Goal: Transaction & Acquisition: Purchase product/service

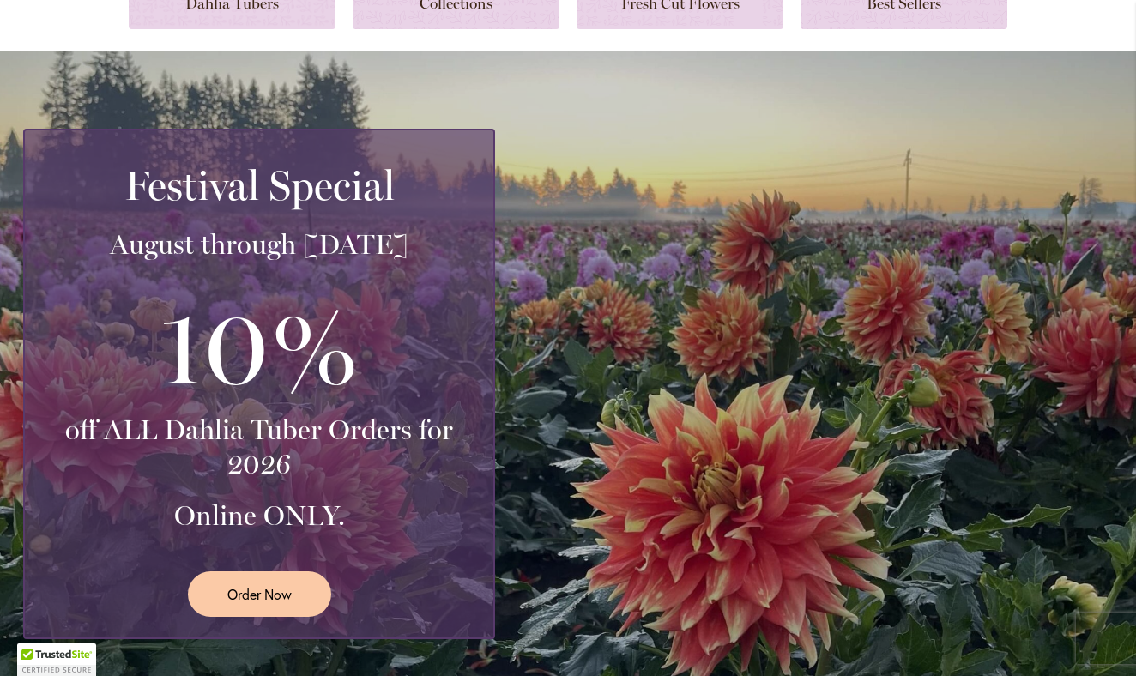
scroll to position [295, 0]
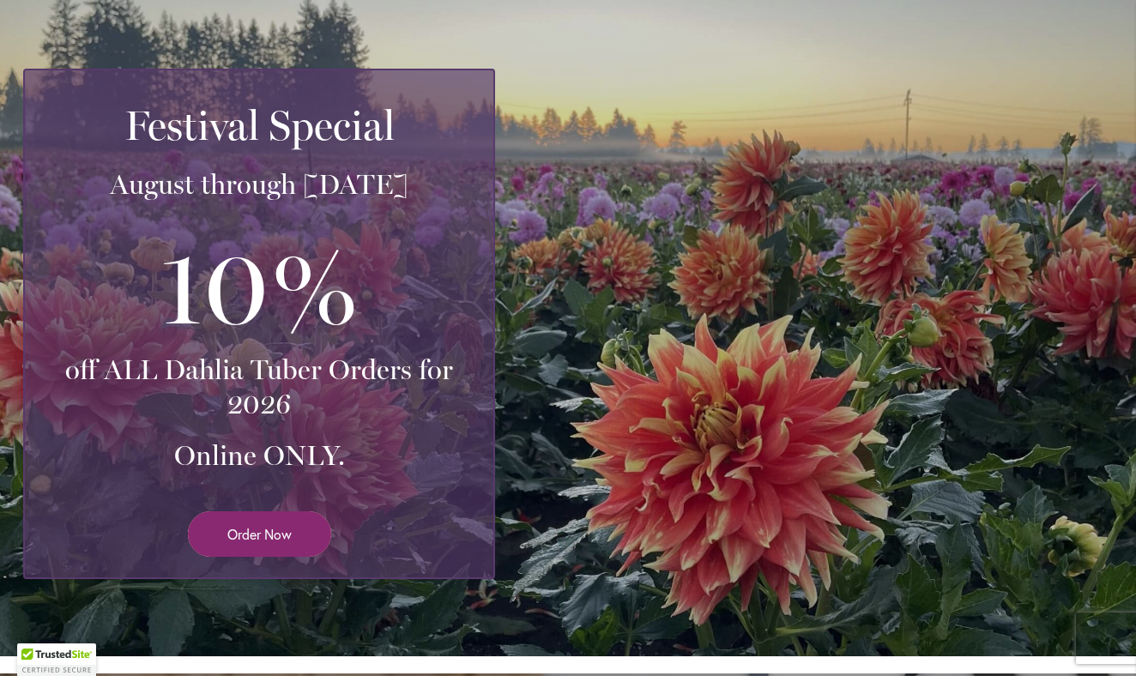
click at [288, 524] on span "Order Now" at bounding box center [259, 534] width 64 height 20
click at [275, 530] on span "Order Now" at bounding box center [259, 534] width 64 height 20
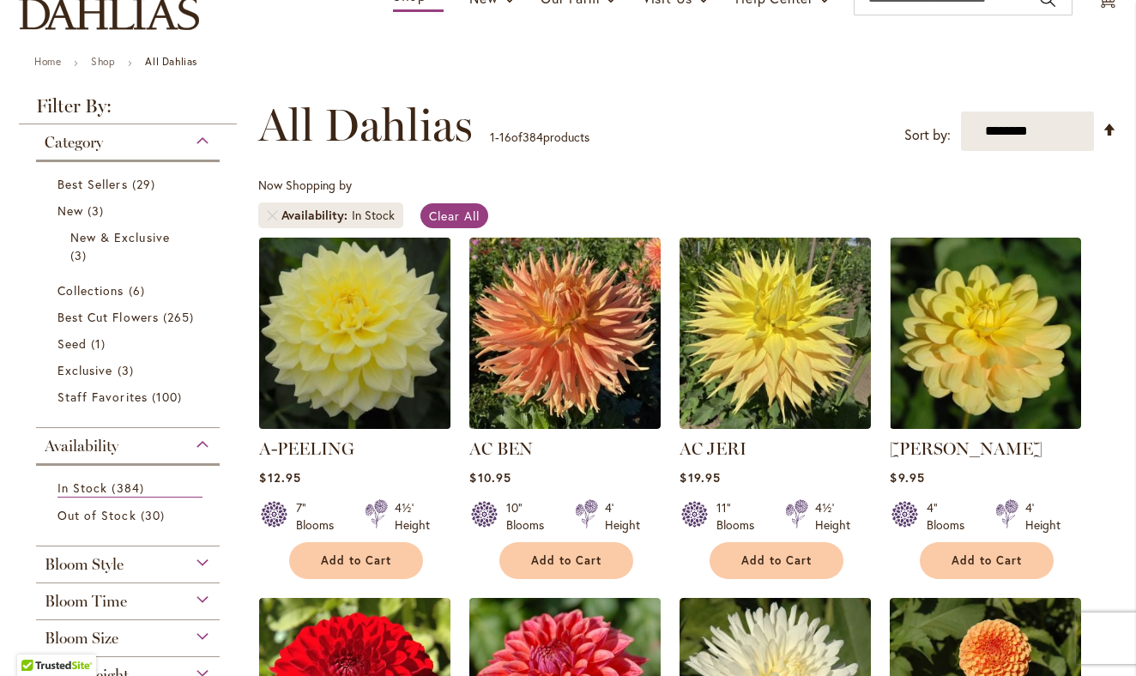
scroll to position [159, 0]
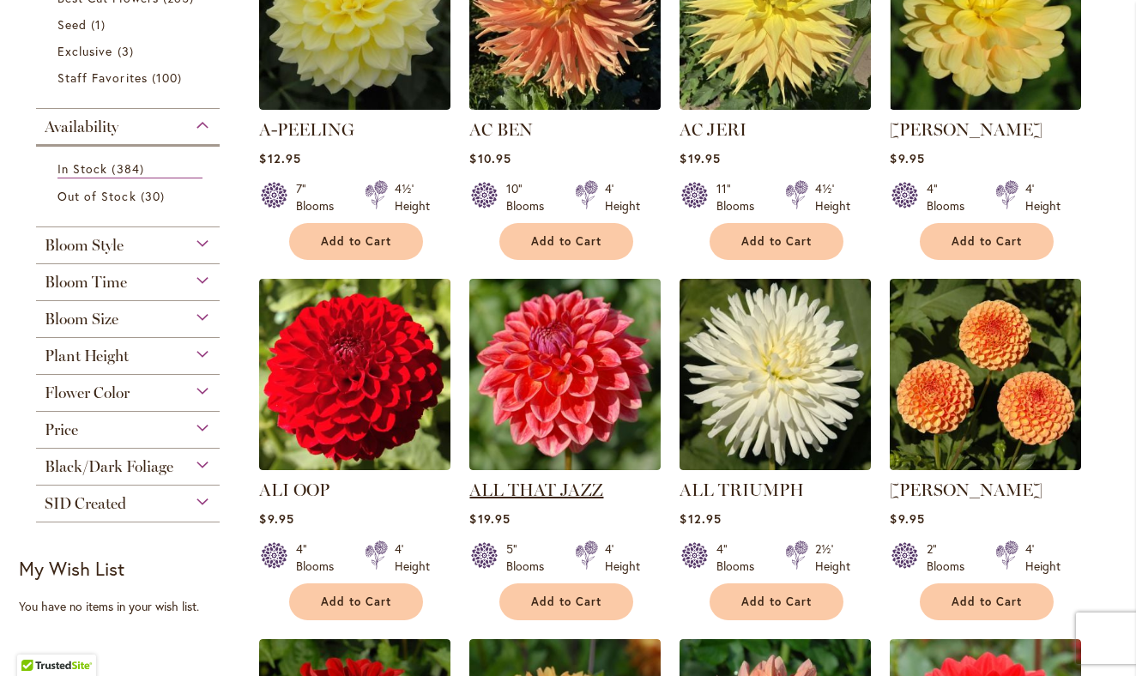
scroll to position [252, 0]
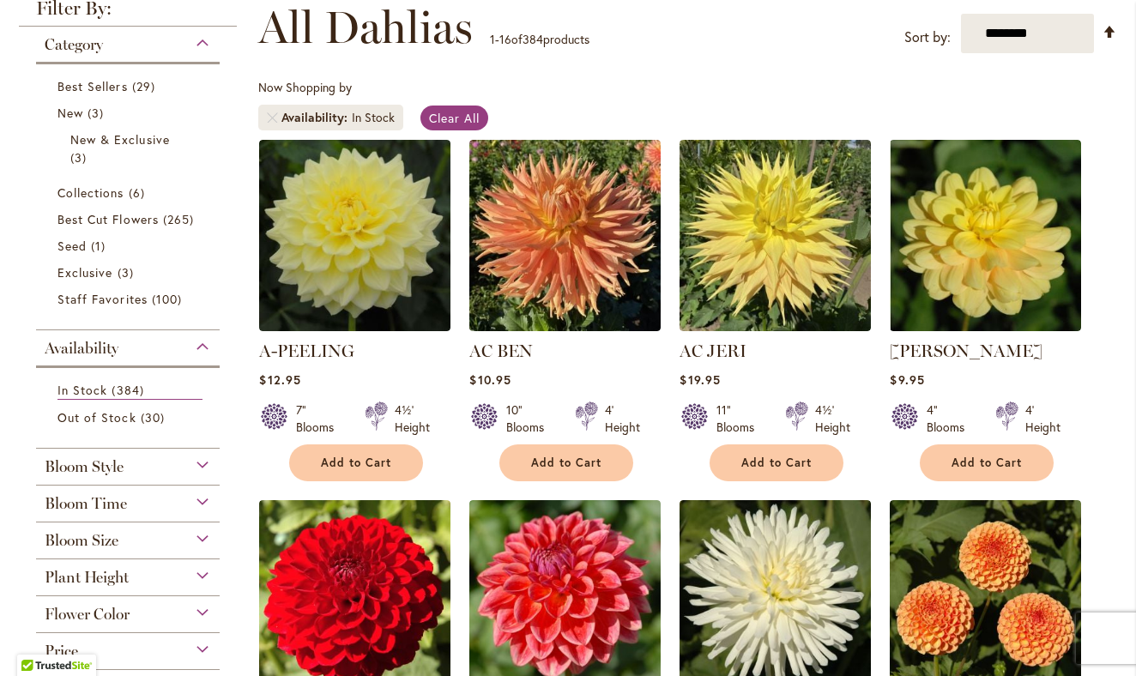
click at [517, 340] on strong "AC BEN" at bounding box center [564, 351] width 191 height 24
click at [521, 351] on link "AC BEN" at bounding box center [500, 351] width 63 height 21
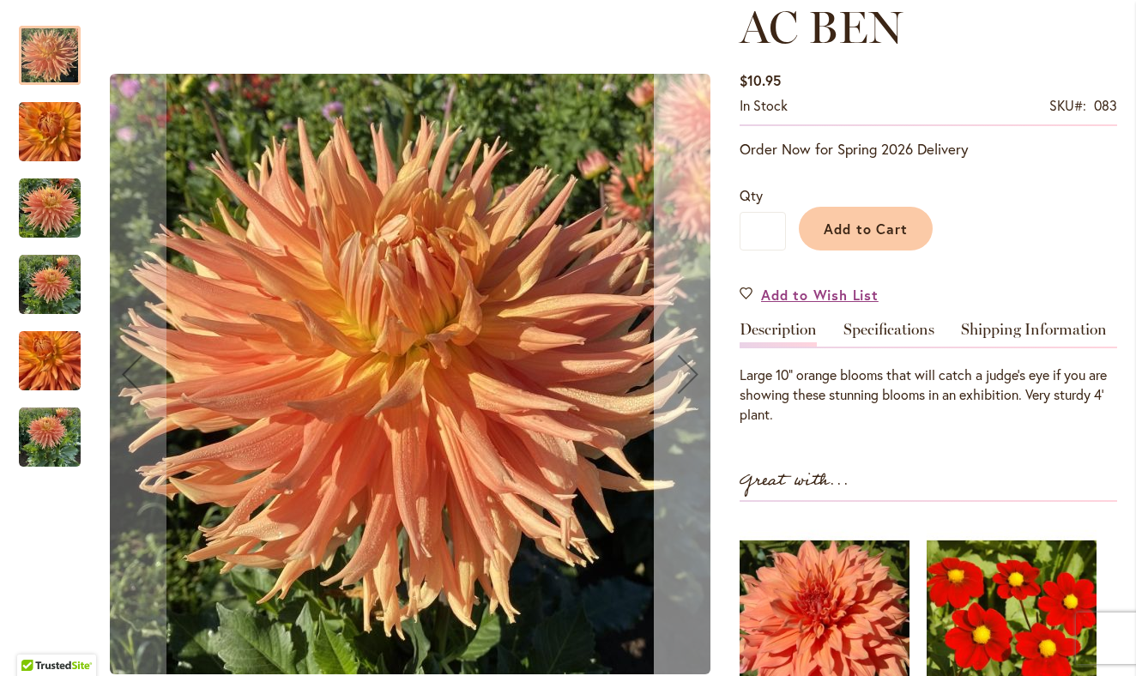
scroll to position [251, 0]
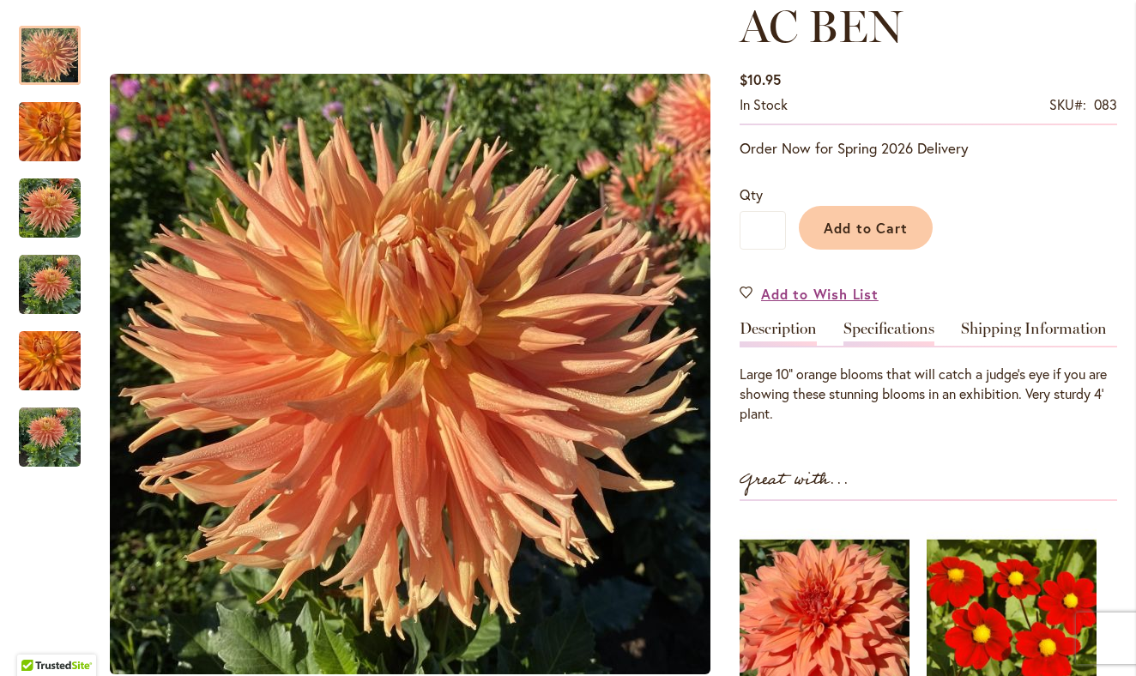
click at [857, 336] on link "Specifications" at bounding box center [888, 333] width 91 height 25
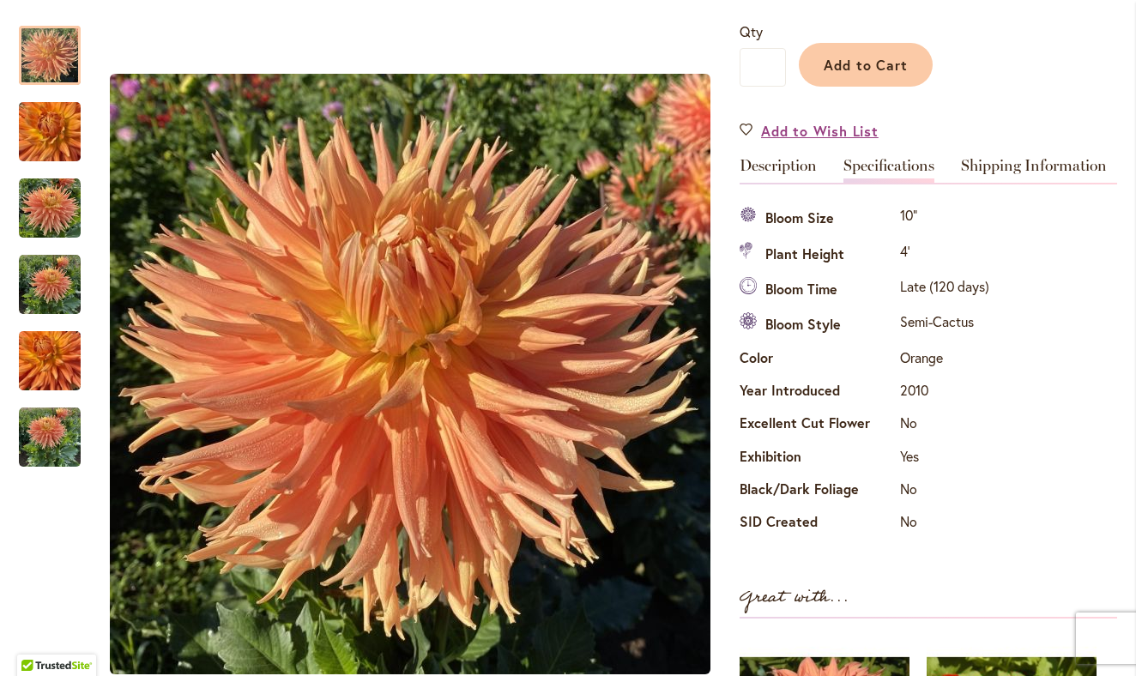
scroll to position [366, 0]
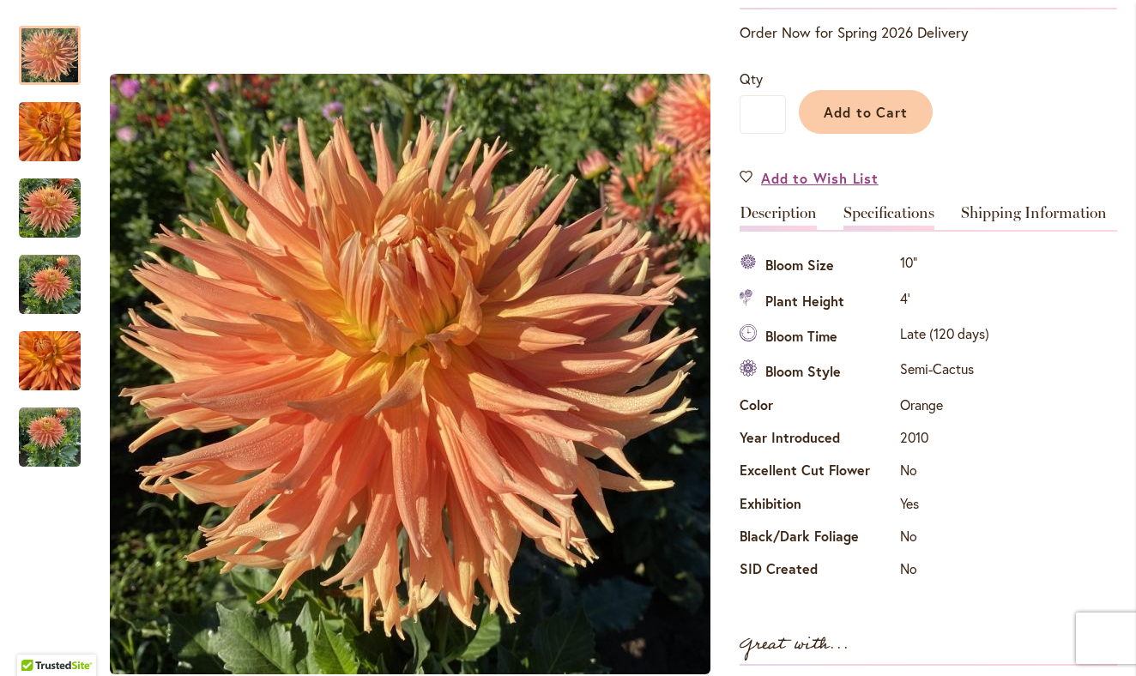
click at [779, 212] on link "Description" at bounding box center [778, 217] width 77 height 25
